Goal: Transaction & Acquisition: Purchase product/service

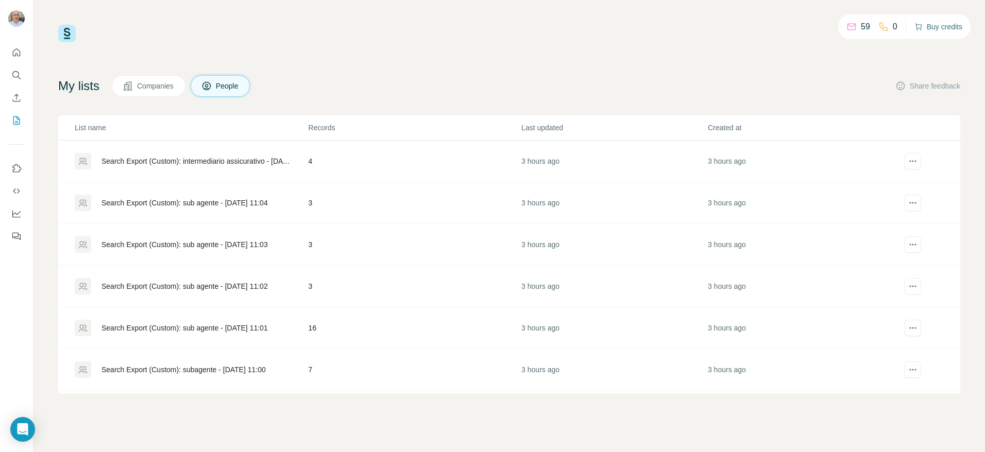
click at [940, 26] on button "Buy credits" at bounding box center [938, 27] width 48 height 14
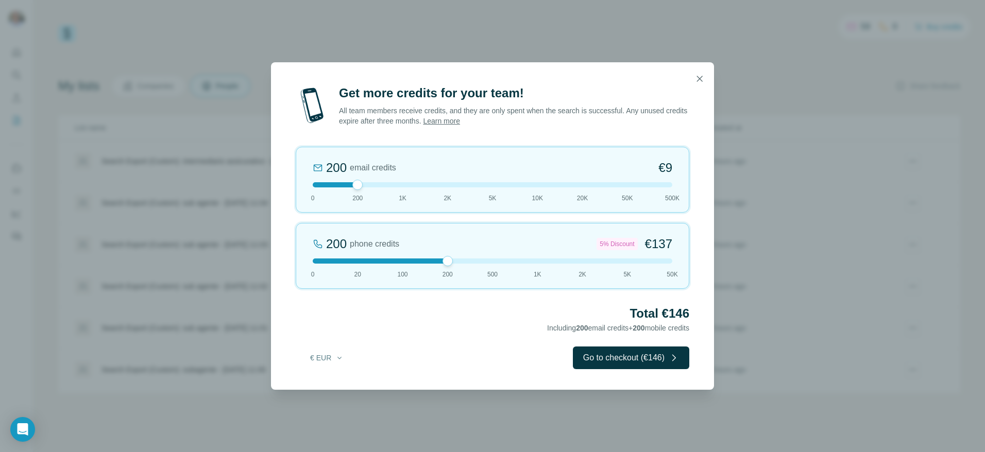
drag, startPoint x: 356, startPoint y: 260, endPoint x: 443, endPoint y: 258, distance: 87.0
click at [443, 258] on div at bounding box center [447, 261] width 10 height 10
drag, startPoint x: 448, startPoint y: 261, endPoint x: 456, endPoint y: 263, distance: 8.5
click at [456, 263] on div at bounding box center [492, 260] width 359 height 5
click at [585, 359] on button "Go to checkout (€146)" at bounding box center [631, 358] width 116 height 23
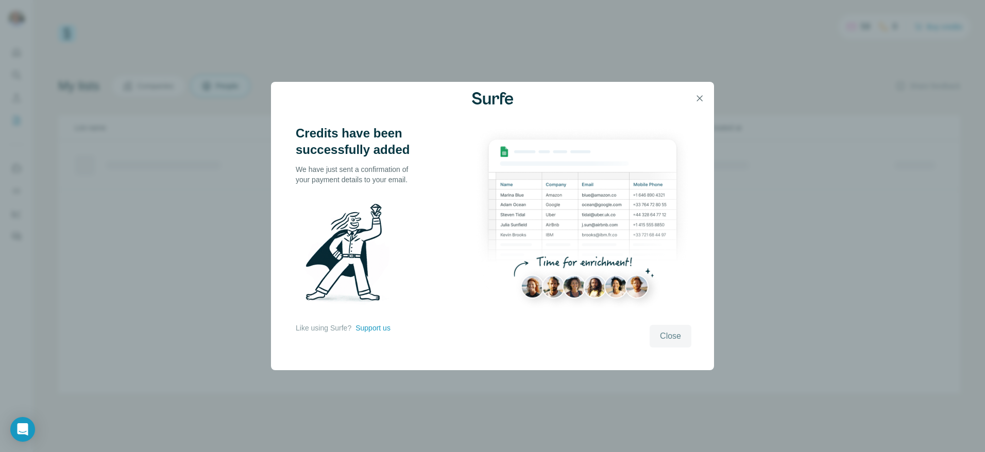
click at [666, 338] on span "Close" at bounding box center [670, 336] width 21 height 12
